Goal: Navigation & Orientation: Find specific page/section

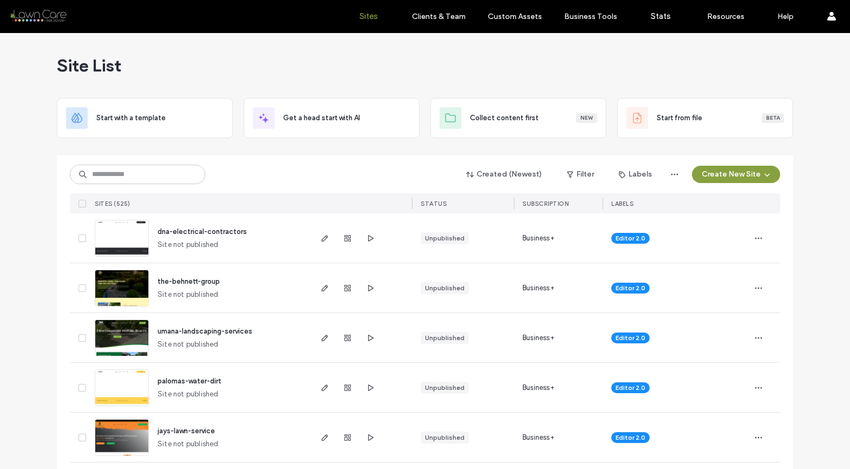
scroll to position [386, 0]
click at [366, 235] on icon "button" at bounding box center [370, 238] width 9 height 9
click at [368, 287] on use "button" at bounding box center [370, 287] width 5 height 6
click at [366, 292] on icon "button" at bounding box center [370, 288] width 9 height 9
